Goal: Transaction & Acquisition: Purchase product/service

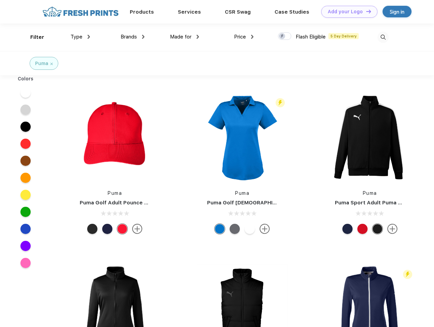
scroll to position [0, 0]
click at [347, 12] on link "Add your Logo Design Tool" at bounding box center [349, 12] width 56 height 12
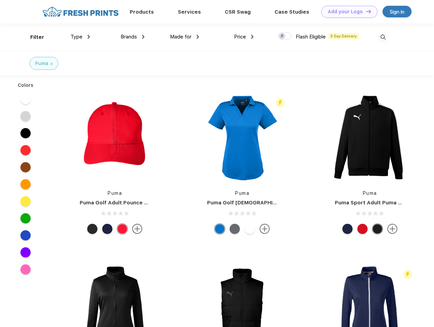
click at [0, 0] on div "Design Tool" at bounding box center [0, 0] width 0 height 0
click at [365, 11] on link "Add your Logo Design Tool" at bounding box center [349, 12] width 56 height 12
click at [33, 37] on div "Filter" at bounding box center [37, 37] width 14 height 8
click at [80, 37] on span "Type" at bounding box center [76, 37] width 12 height 6
click at [132, 37] on span "Brands" at bounding box center [129, 37] width 16 height 6
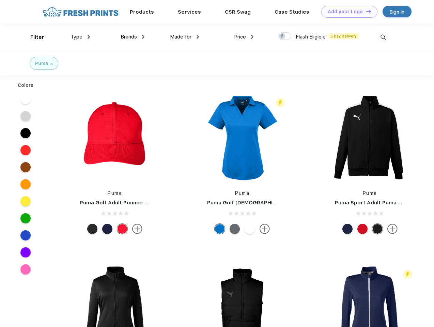
click at [185, 37] on span "Made for" at bounding box center [180, 37] width 21 height 6
click at [244, 37] on span "Price" at bounding box center [240, 37] width 12 height 6
click at [285, 36] on div at bounding box center [284, 35] width 13 height 7
click at [282, 36] on input "checkbox" at bounding box center [280, 34] width 4 height 4
click at [383, 37] on img at bounding box center [382, 37] width 11 height 11
